Goal: Task Accomplishment & Management: Manage account settings

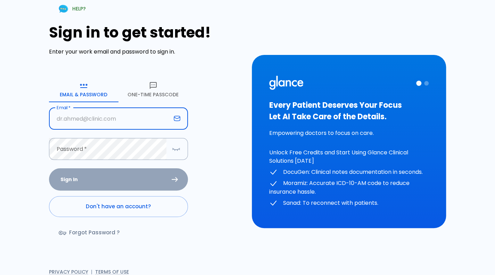
click at [116, 124] on input "Email   *" at bounding box center [110, 119] width 122 height 22
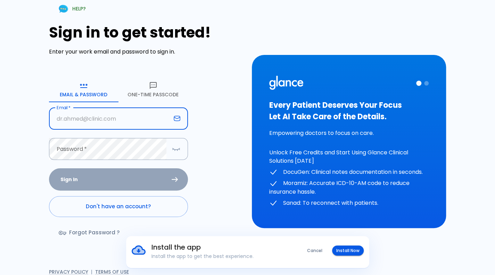
click at [129, 121] on input "Email   *" at bounding box center [110, 119] width 122 height 22
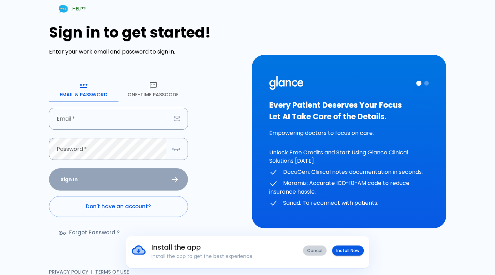
click at [312, 252] on button "Cancel" at bounding box center [315, 250] width 24 height 10
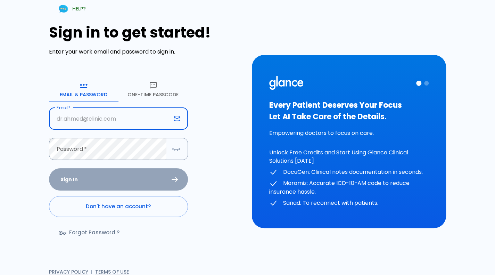
click at [95, 117] on input "Email   *" at bounding box center [110, 119] width 122 height 22
type input "[EMAIL_ADDRESS][DOMAIN_NAME]"
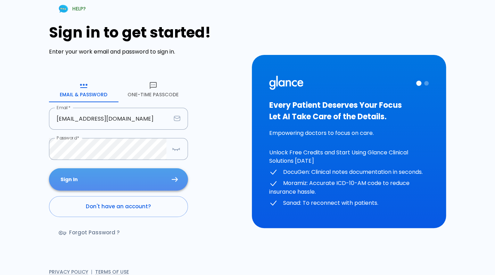
click at [108, 184] on button "Sign In" at bounding box center [118, 179] width 139 height 23
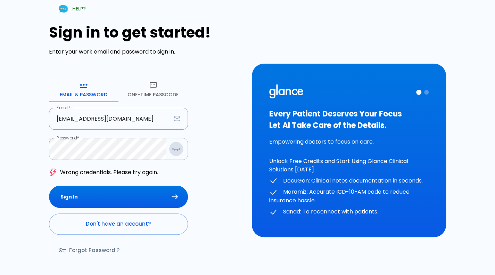
click at [176, 151] on icon "button" at bounding box center [176, 149] width 8 height 9
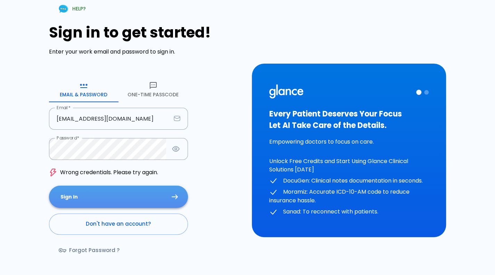
click at [143, 195] on button "Sign In" at bounding box center [118, 197] width 139 height 23
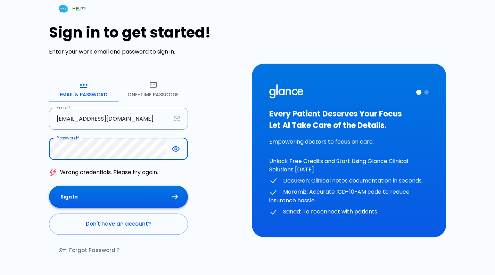
click at [137, 194] on button "Sign In" at bounding box center [118, 197] width 139 height 23
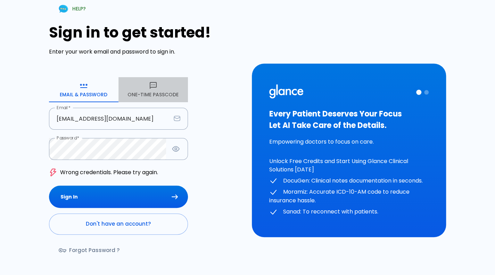
click at [164, 89] on button "One-Time Passcode" at bounding box center [154, 89] width 70 height 25
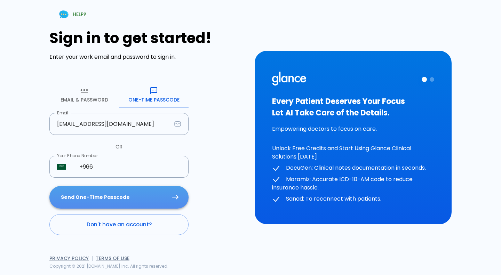
click at [130, 205] on button "Send One-Time Passcode" at bounding box center [118, 197] width 139 height 23
